Goal: Information Seeking & Learning: Learn about a topic

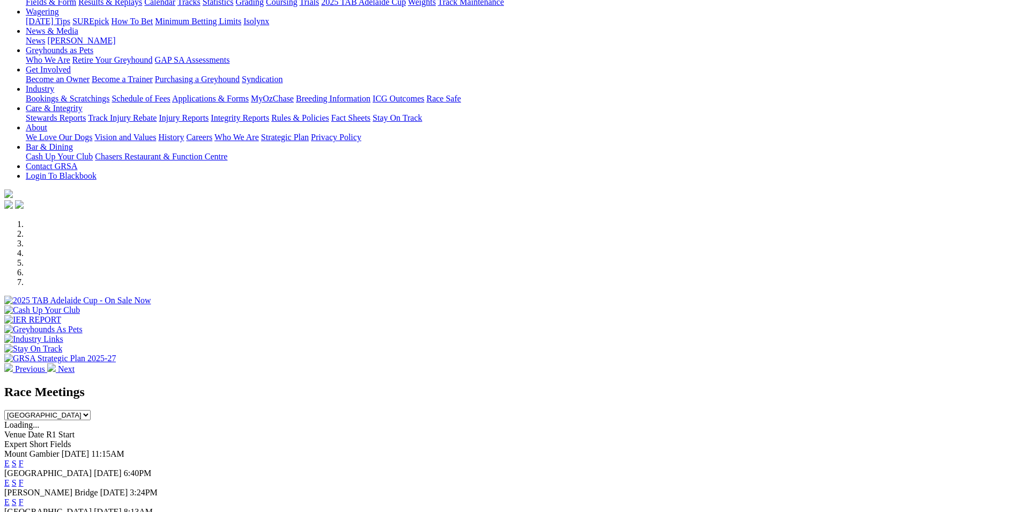
scroll to position [215, 0]
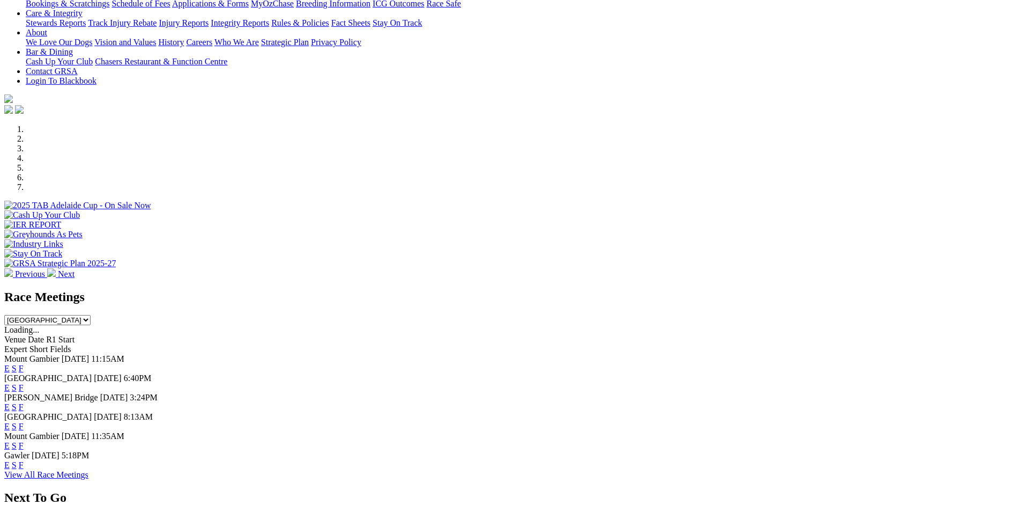
click at [24, 467] on link "F" at bounding box center [21, 464] width 5 height 9
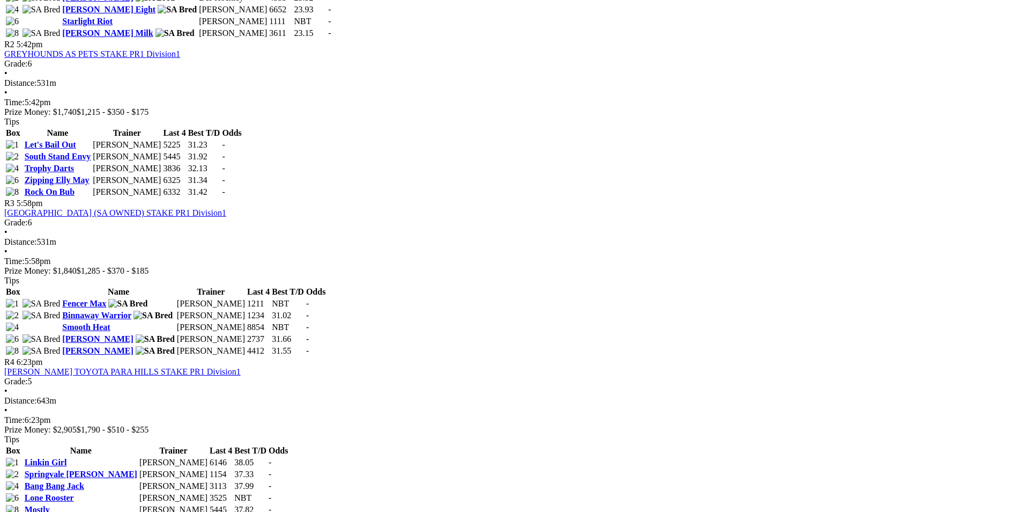
scroll to position [697, 0]
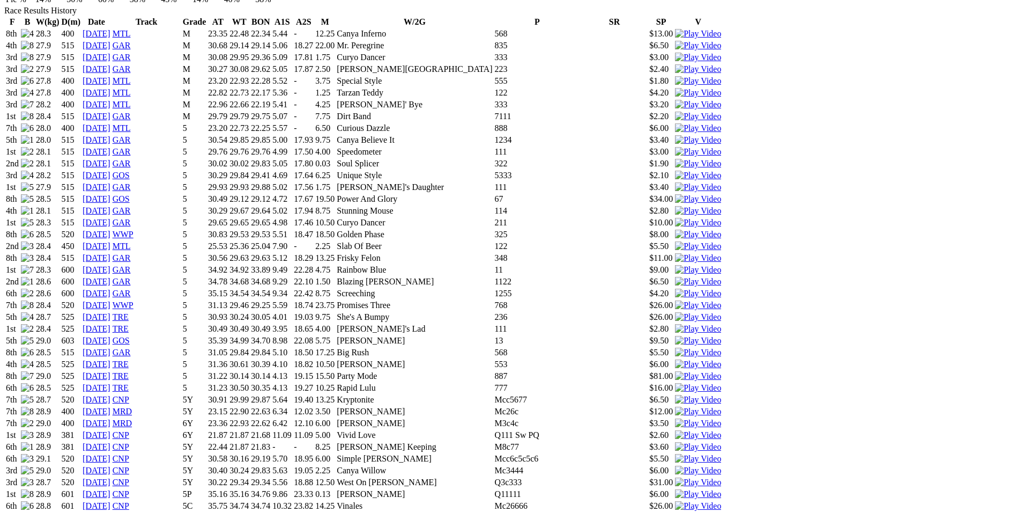
scroll to position [858, 0]
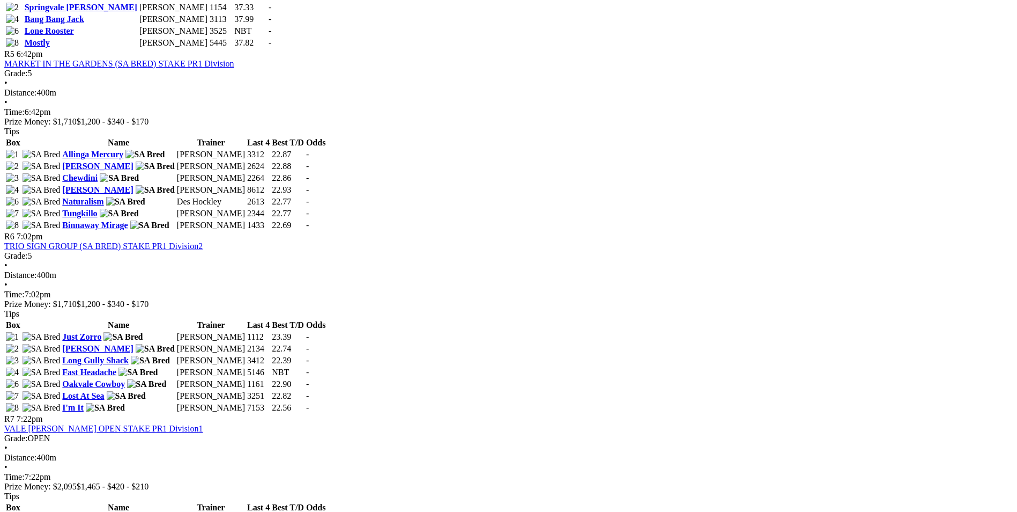
scroll to position [1126, 0]
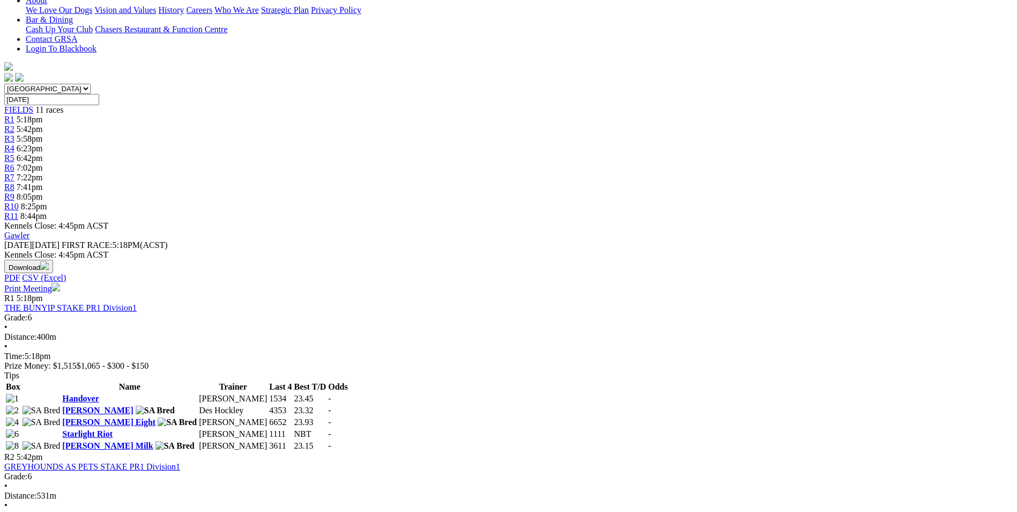
scroll to position [536, 0]
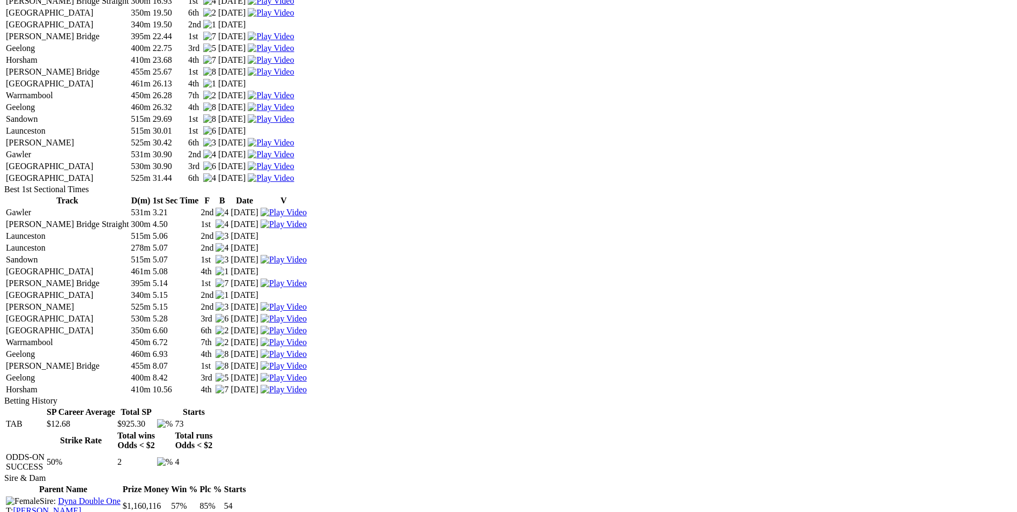
scroll to position [1716, 0]
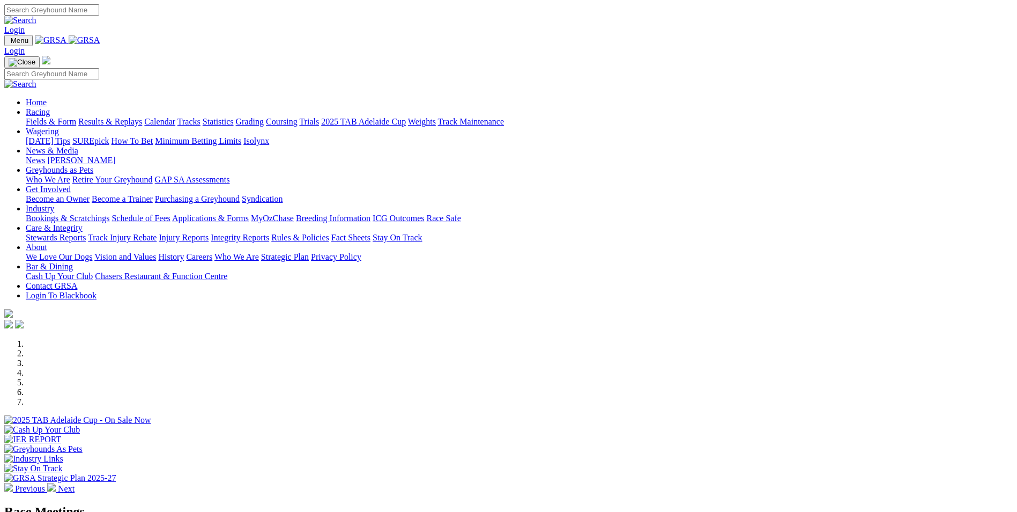
scroll to position [215, 0]
